Goal: Transaction & Acquisition: Purchase product/service

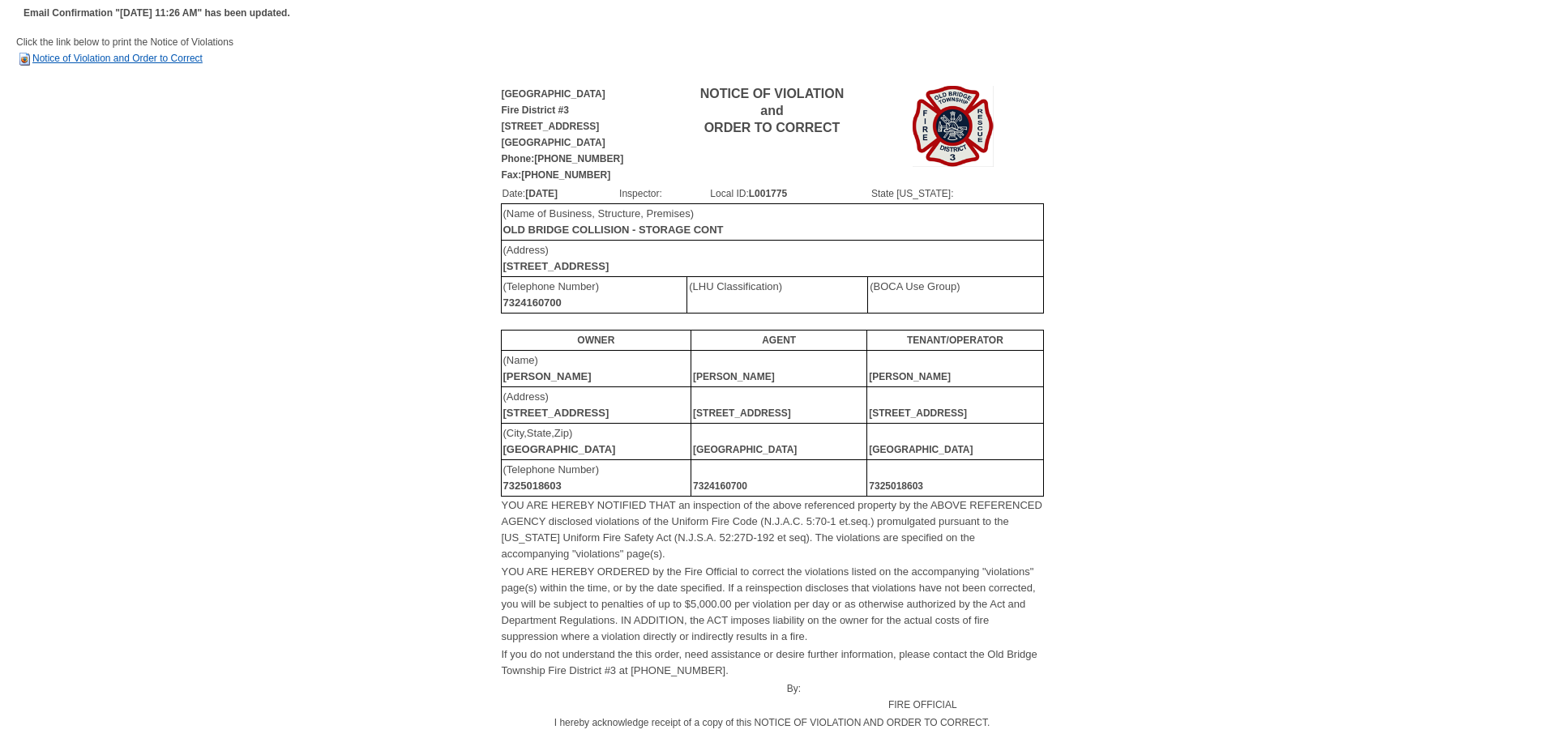
click at [122, 60] on link "Notice of Violation and Order to Correct" at bounding box center [109, 58] width 186 height 11
click at [139, 60] on link "Notice of Violation and Order to Correct" at bounding box center [109, 58] width 186 height 11
click at [156, 60] on link "Notice of Violation and Order to Correct" at bounding box center [109, 58] width 186 height 11
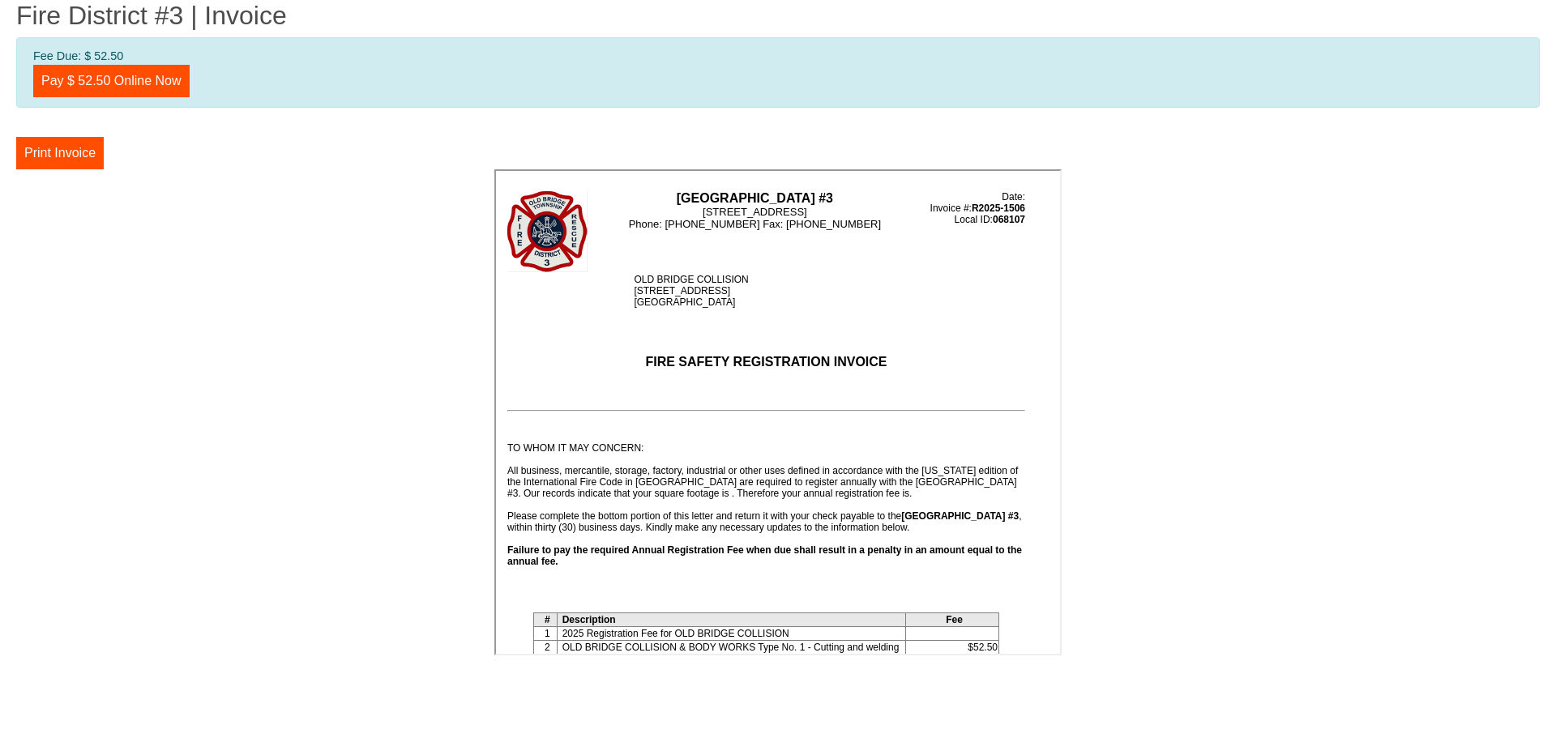
click at [446, 261] on center at bounding box center [777, 414] width 1523 height 491
click at [46, 150] on button "Print Invoice" at bounding box center [60, 153] width 88 height 32
click at [94, 74] on link "Pay $ 52.50 Online Now" at bounding box center [111, 81] width 156 height 32
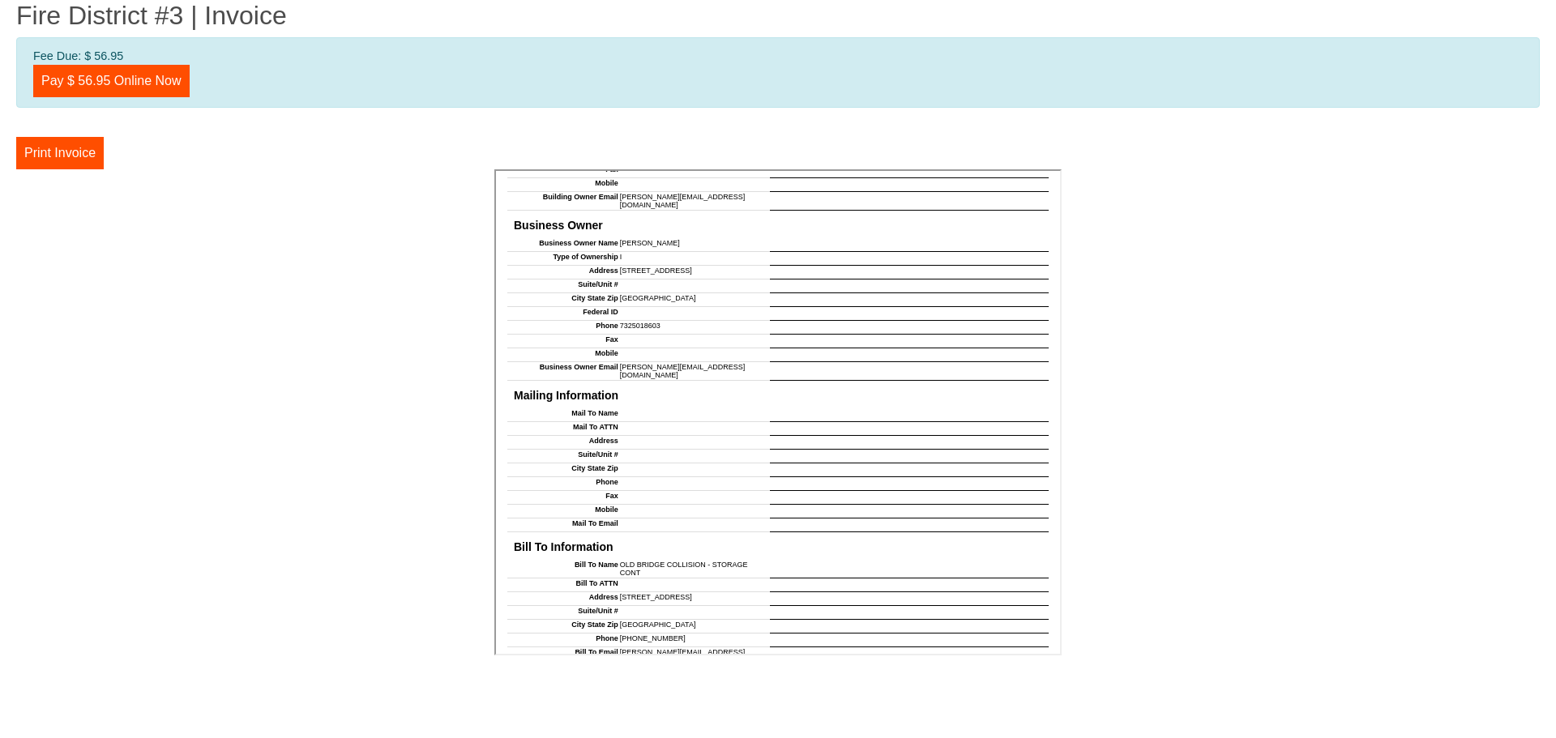
scroll to position [1337, 0]
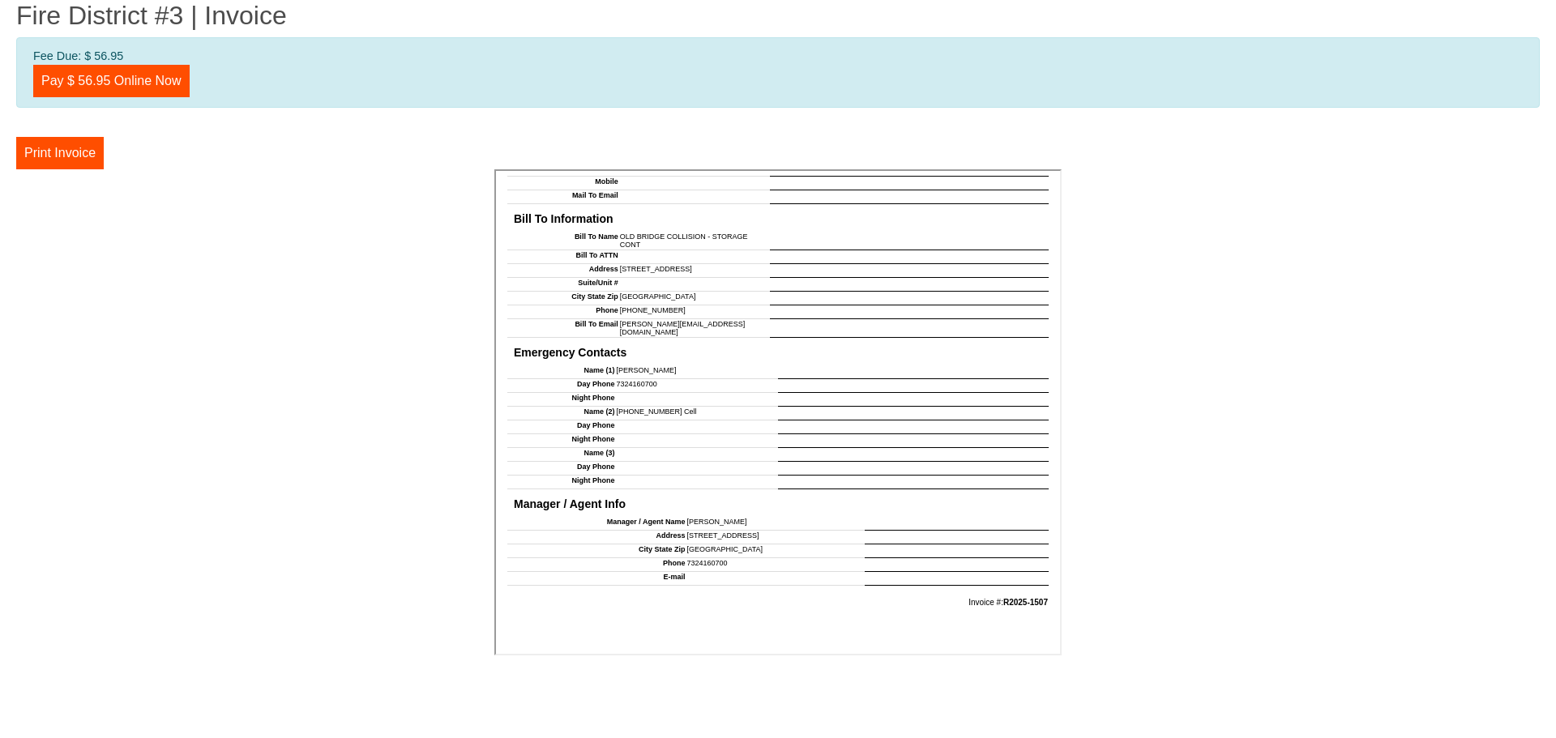
click at [181, 355] on center at bounding box center [777, 414] width 1523 height 491
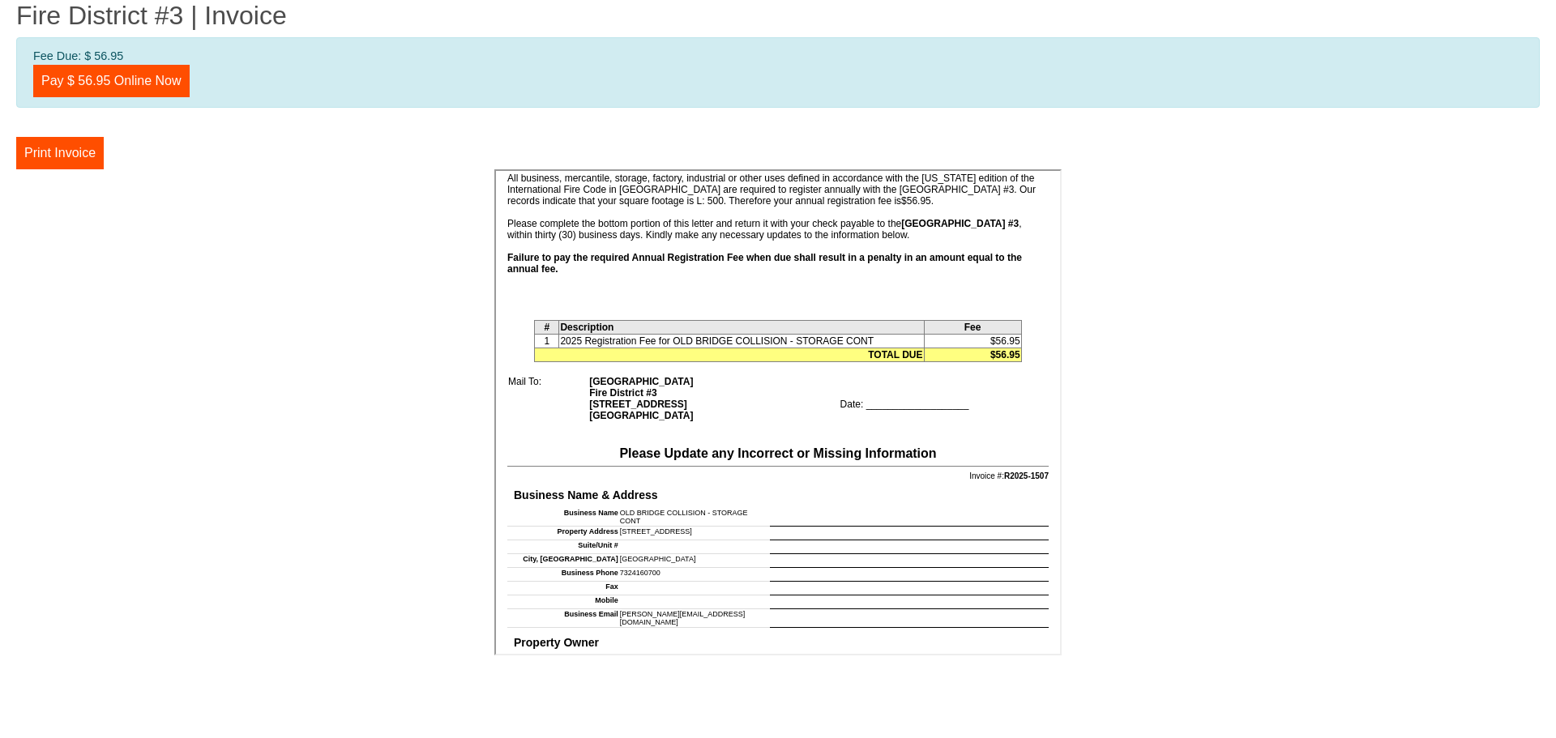
scroll to position [0, 0]
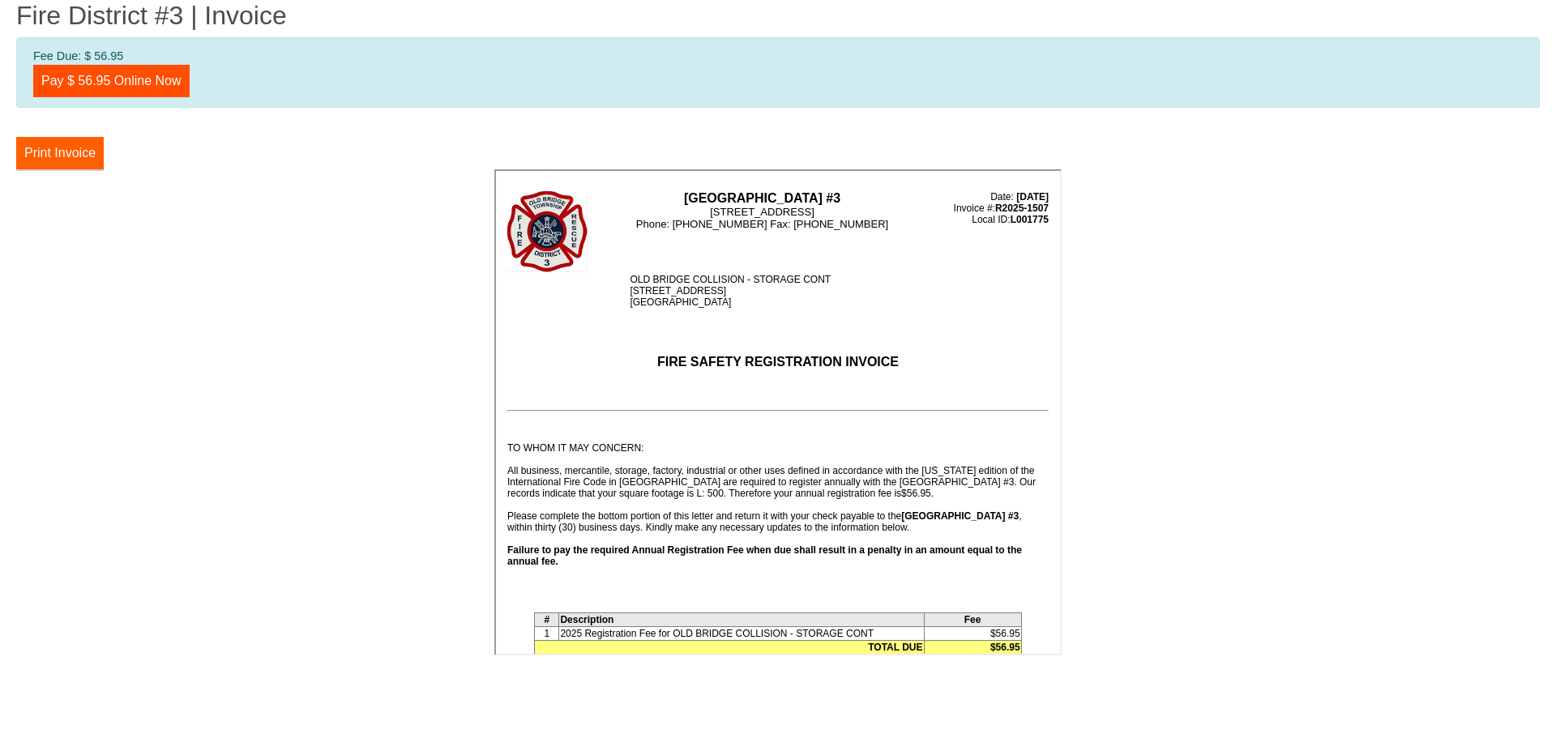
click at [62, 155] on button "Print Invoice" at bounding box center [60, 153] width 88 height 32
click at [144, 87] on link "Pay $ 56.95 Online Now" at bounding box center [111, 81] width 156 height 32
